Goal: Information Seeking & Learning: Learn about a topic

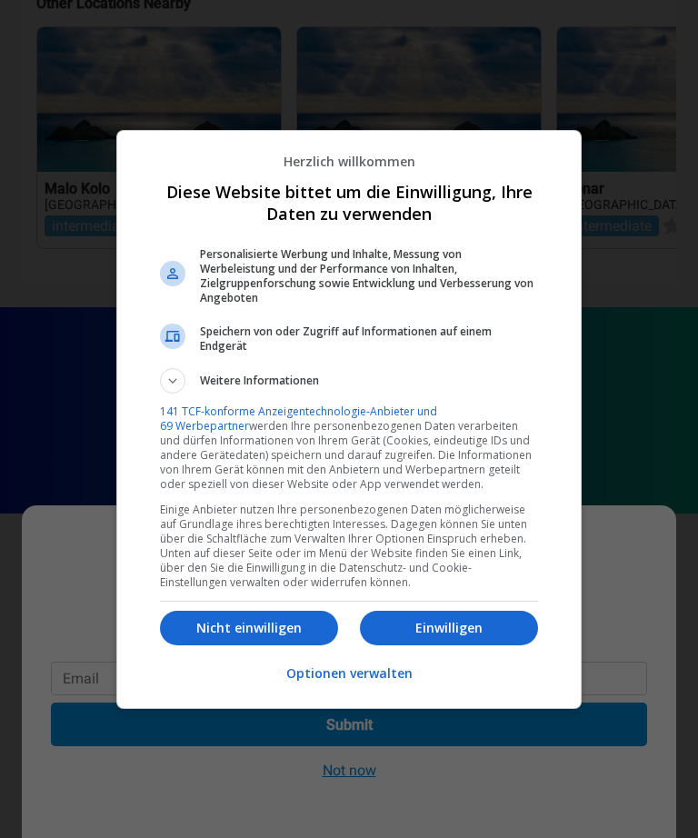
scroll to position [1417, 0]
click at [417, 371] on button "Weitere Informationen" at bounding box center [349, 380] width 378 height 25
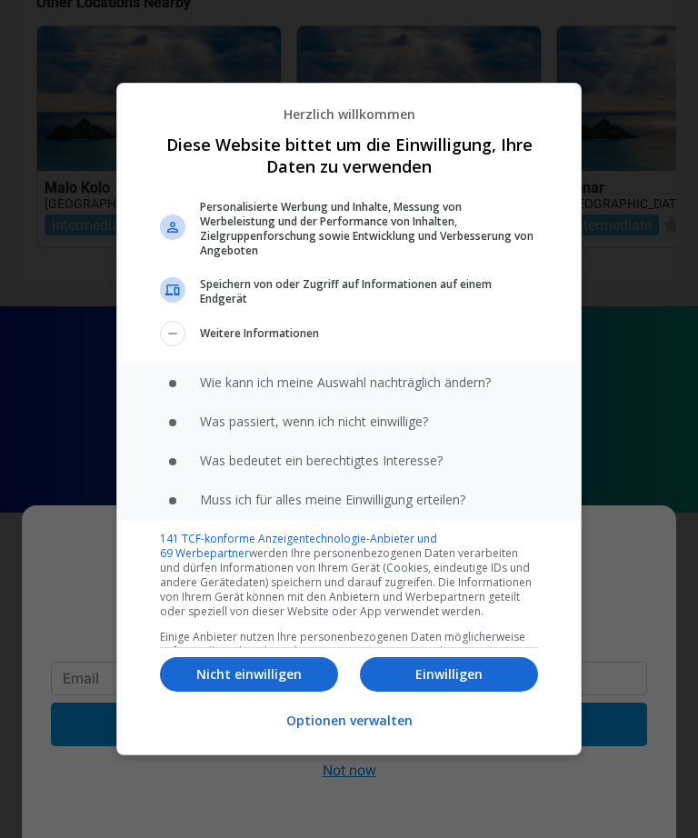
scroll to position [44, 0]
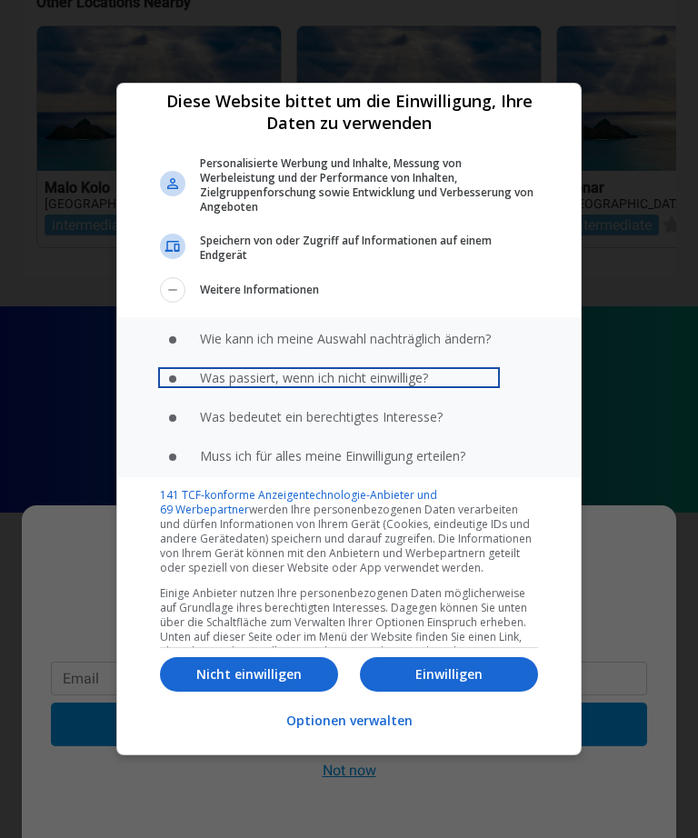
click at [413, 369] on span "Was passiert, wenn ich nicht einwillige?" at bounding box center [314, 377] width 228 height 17
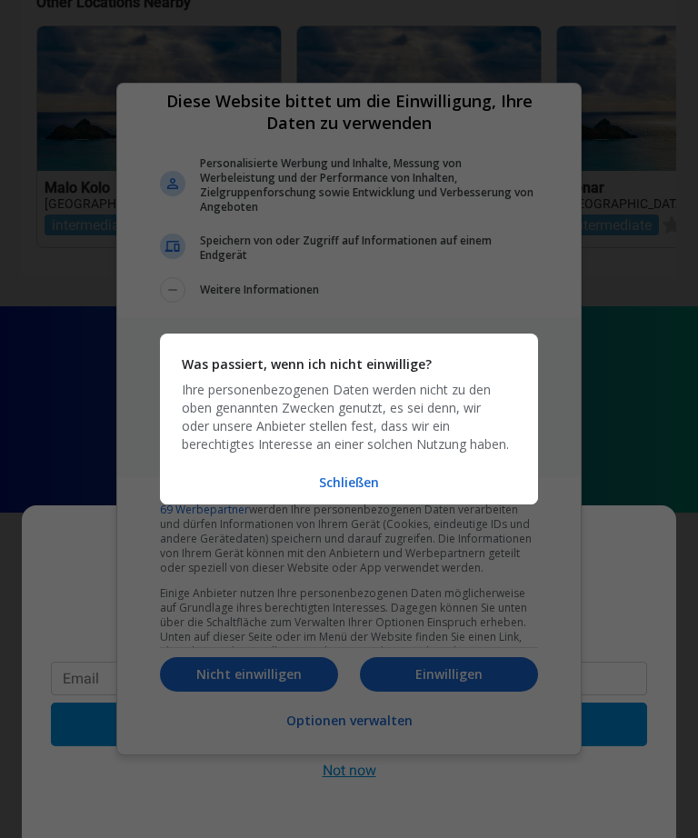
click at [395, 381] on div "Ihre personenbezogenen Daten werden nicht zu den oben genannten Zwecken genutzt…" at bounding box center [345, 417] width 327 height 73
click at [400, 356] on h1 "Was passiert, wenn ich nicht einwillige?" at bounding box center [349, 365] width 335 height 18
click at [410, 341] on div "Was passiert, wenn ich nicht einwillige? Ihre personenbezogenen Daten werden ni…" at bounding box center [349, 419] width 378 height 171
click at [378, 422] on div "Ihre personenbezogenen Daten werden nicht zu den oben genannten Zwecken genutzt…" at bounding box center [345, 417] width 327 height 73
click at [303, 704] on div "Was passiert, wenn ich nicht einwillige?, Ihre personenbezogenen Daten werden n…" at bounding box center [349, 419] width 698 height 838
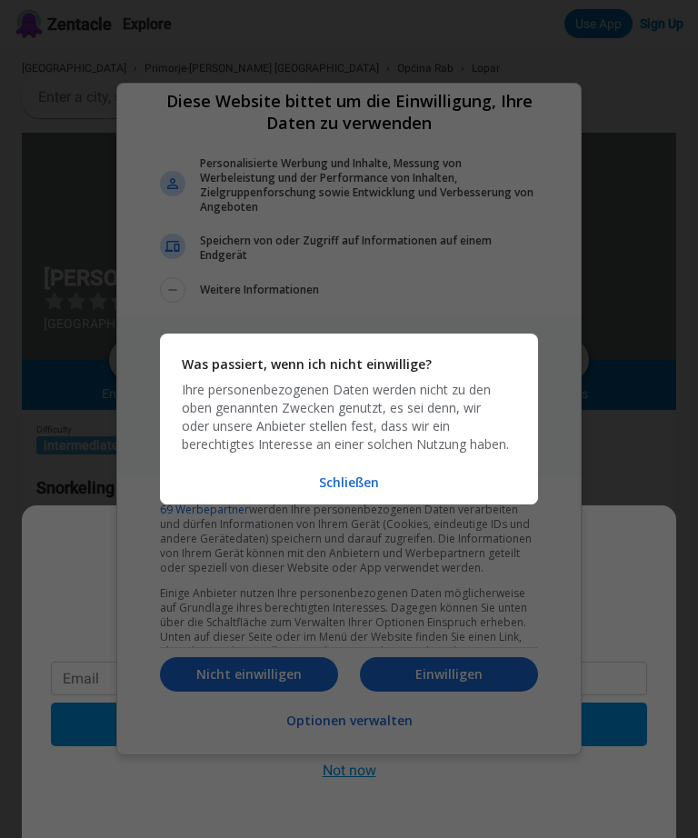
scroll to position [0, 0]
click at [526, 31] on div "Was passiert, wenn ich nicht einwillige?, Ihre personenbezogenen Daten werden n…" at bounding box center [349, 419] width 698 height 838
click at [627, 49] on div "Was passiert, wenn ich nicht einwillige?, Ihre personenbezogenen Daten werden n…" at bounding box center [349, 419] width 698 height 838
click at [98, 171] on div "Was passiert, wenn ich nicht einwillige?, Ihre personenbezogenen Daten werden n…" at bounding box center [349, 419] width 698 height 838
